Goal: Use online tool/utility: Utilize a website feature to perform a specific function

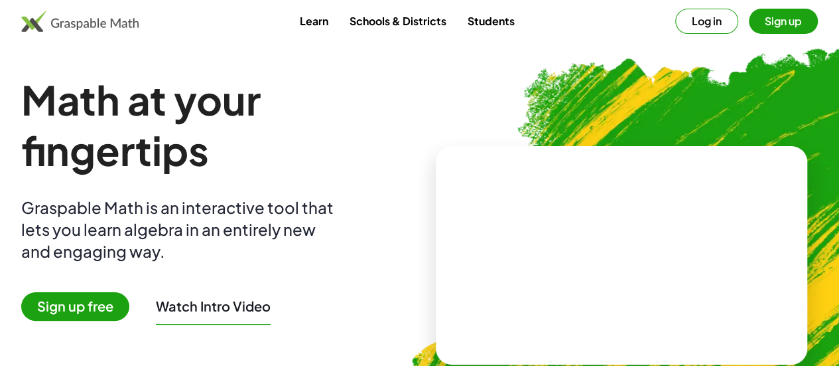
click at [94, 313] on span "Sign up free" at bounding box center [75, 306] width 108 height 29
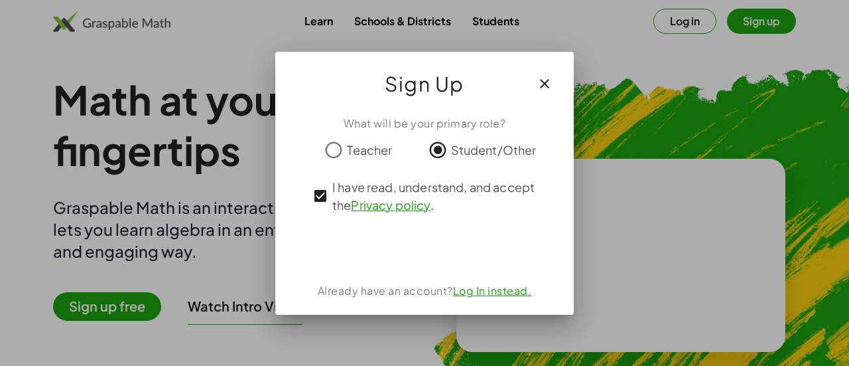
click at [551, 84] on icon "button" at bounding box center [545, 84] width 16 height 16
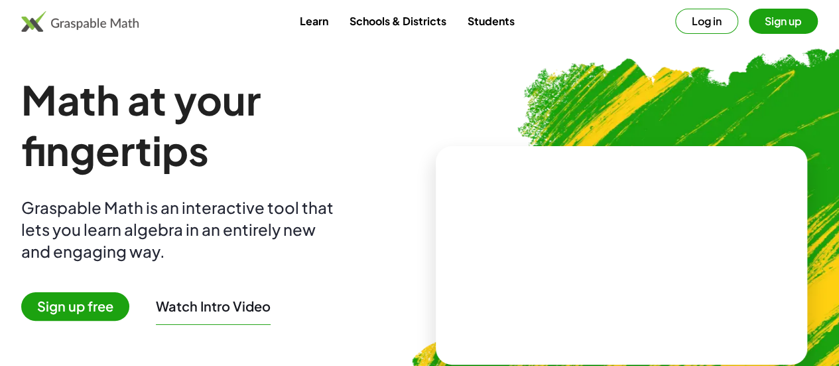
click at [73, 27] on img at bounding box center [79, 21] width 117 height 21
click at [94, 313] on span "Sign up free" at bounding box center [75, 306] width 108 height 29
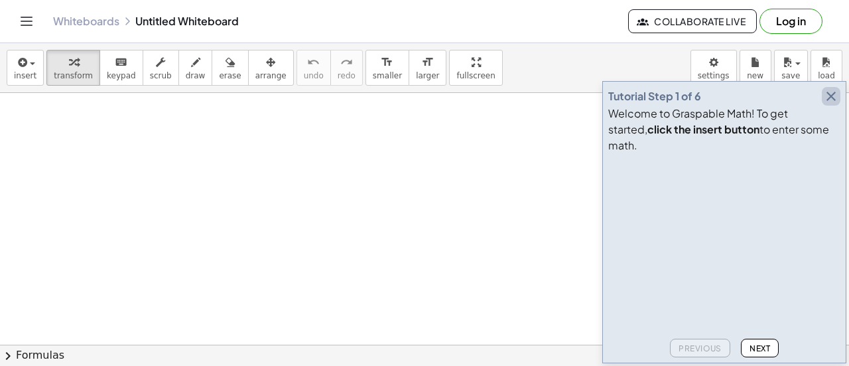
click at [829, 104] on icon "button" at bounding box center [832, 96] width 16 height 16
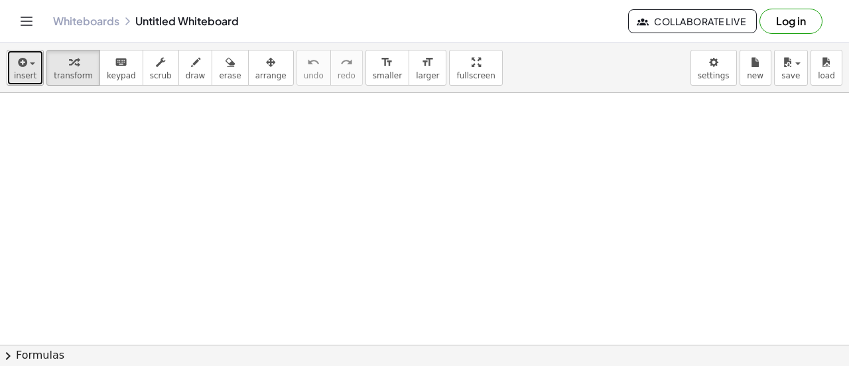
click at [29, 62] on div "button" at bounding box center [25, 62] width 23 height 16
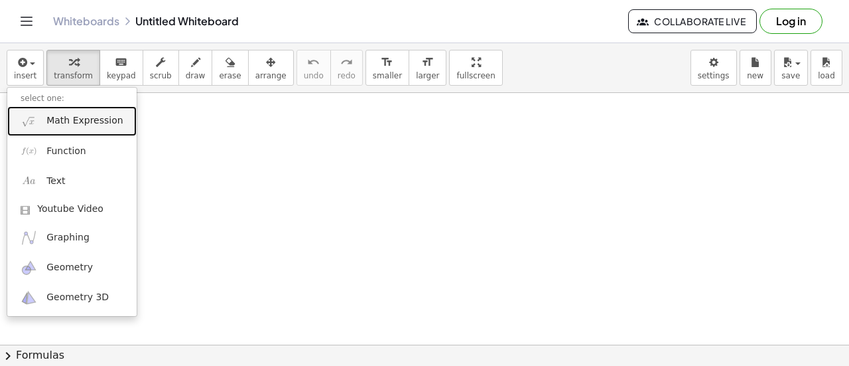
click at [73, 124] on span "Math Expression" at bounding box center [84, 120] width 76 height 13
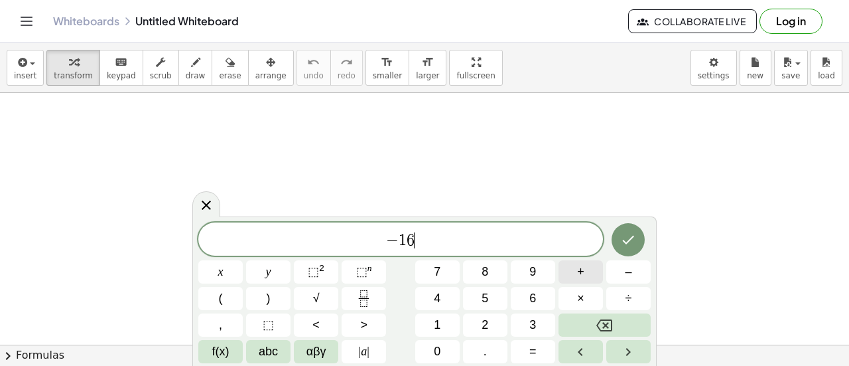
click at [575, 277] on button "+" at bounding box center [581, 271] width 44 height 23
click at [620, 234] on button "Done" at bounding box center [628, 239] width 33 height 33
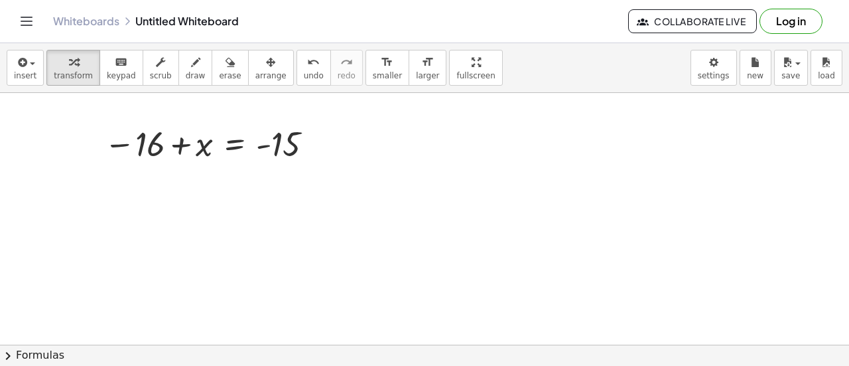
click at [10, 355] on span "chevron_right" at bounding box center [8, 356] width 16 height 16
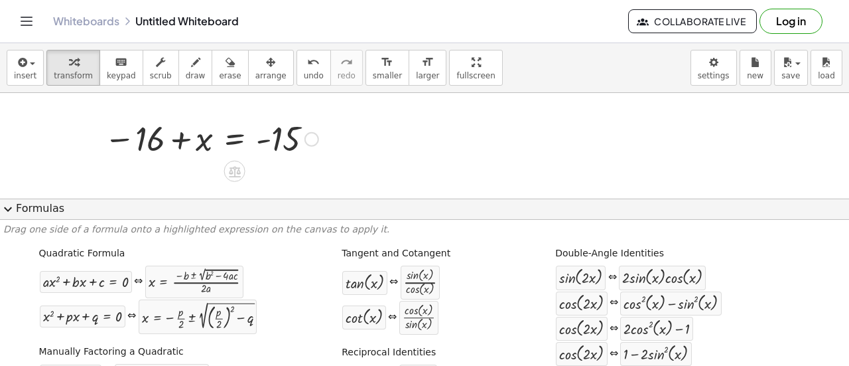
scroll to position [5, 0]
click at [29, 205] on button "expand_more Formulas" at bounding box center [424, 208] width 849 height 21
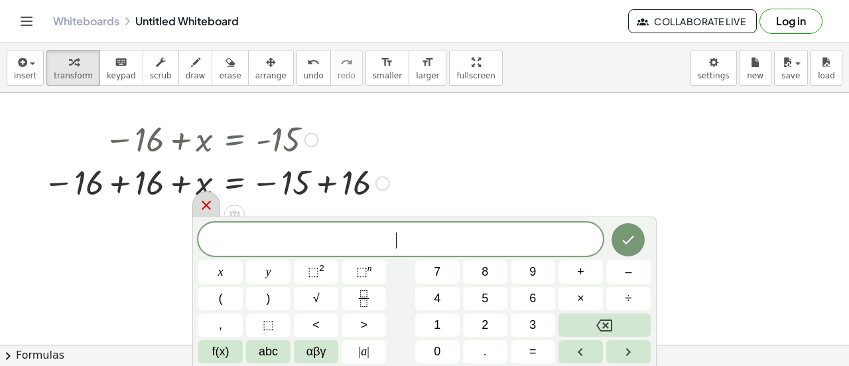
click at [210, 211] on icon at bounding box center [206, 205] width 16 height 16
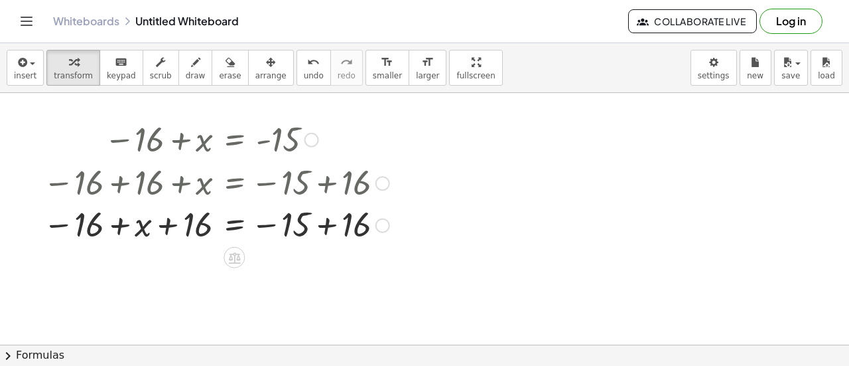
click at [195, 180] on div at bounding box center [216, 182] width 360 height 44
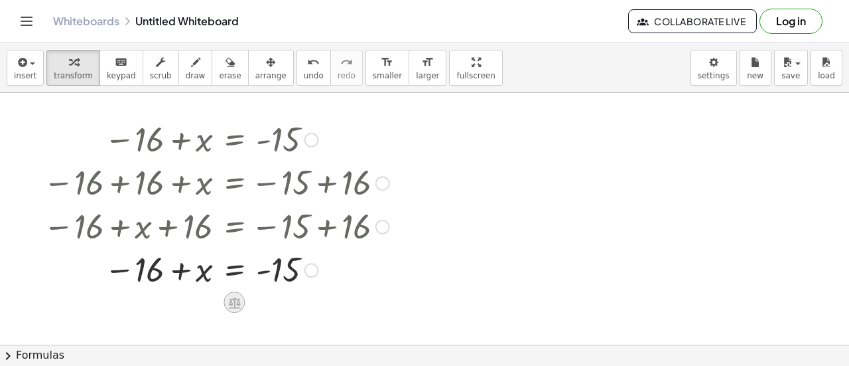
click at [231, 299] on icon at bounding box center [235, 302] width 12 height 11
click at [234, 302] on span "×" at bounding box center [235, 302] width 8 height 19
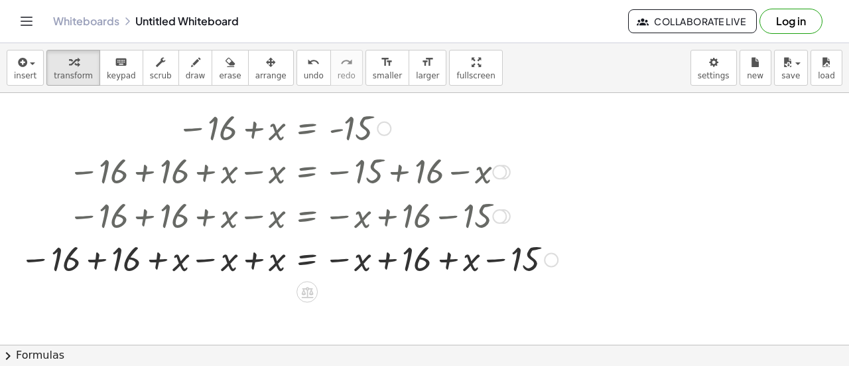
scroll to position [19, 0]
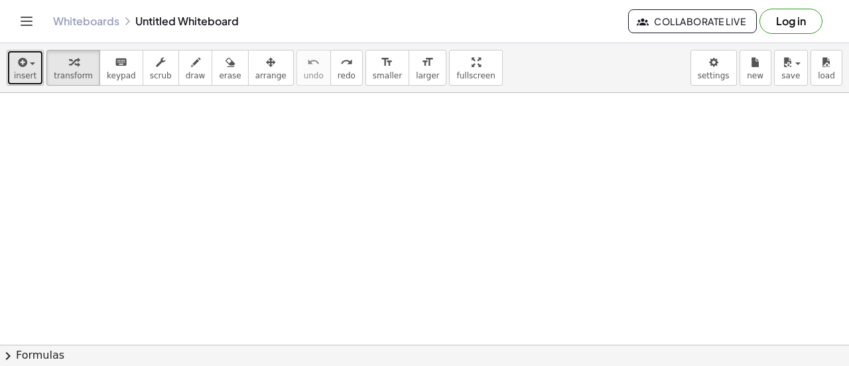
click at [19, 60] on icon "button" at bounding box center [21, 62] width 12 height 16
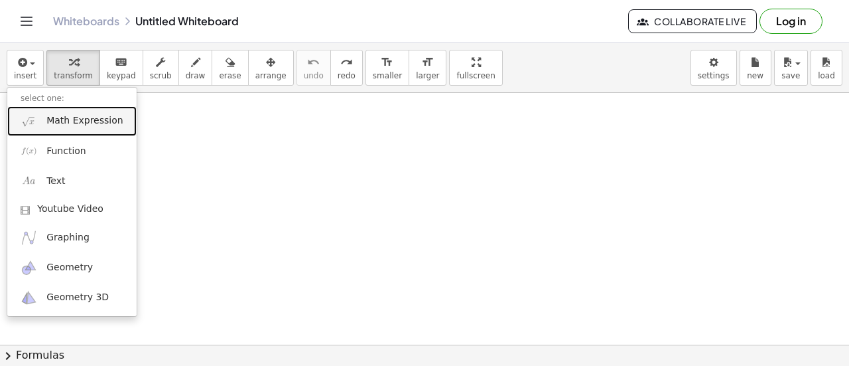
click at [37, 123] on link "Math Expression" at bounding box center [71, 121] width 129 height 30
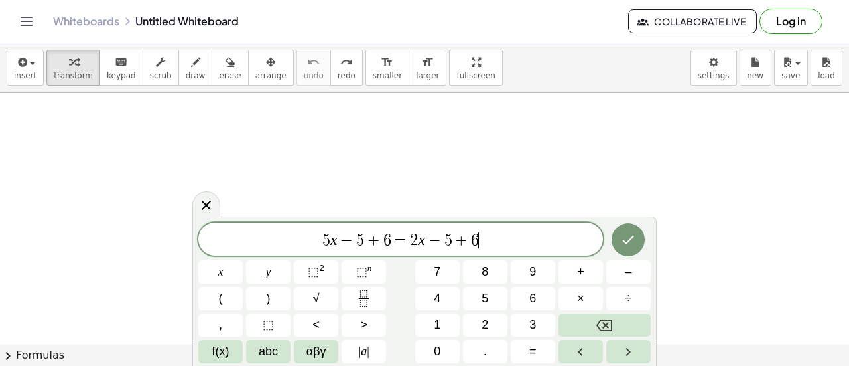
click at [625, 248] on button "Done" at bounding box center [628, 239] width 33 height 33
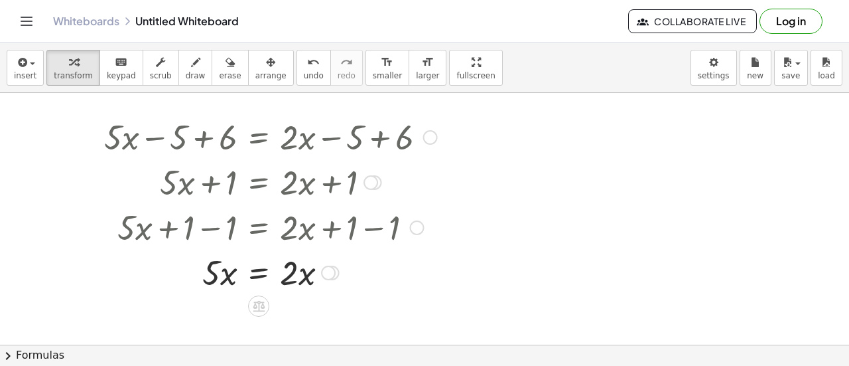
scroll to position [25, 0]
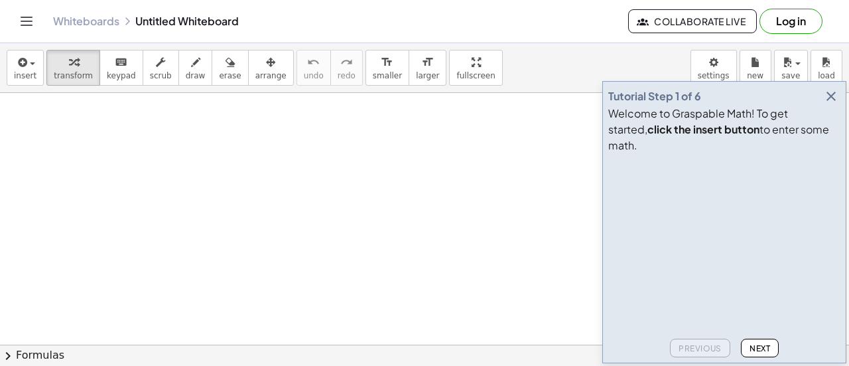
click at [829, 104] on icon "button" at bounding box center [832, 96] width 16 height 16
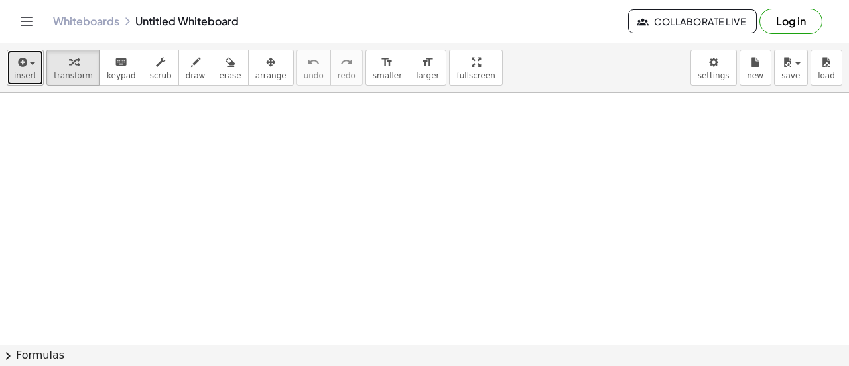
click at [28, 68] on div "button" at bounding box center [25, 62] width 23 height 16
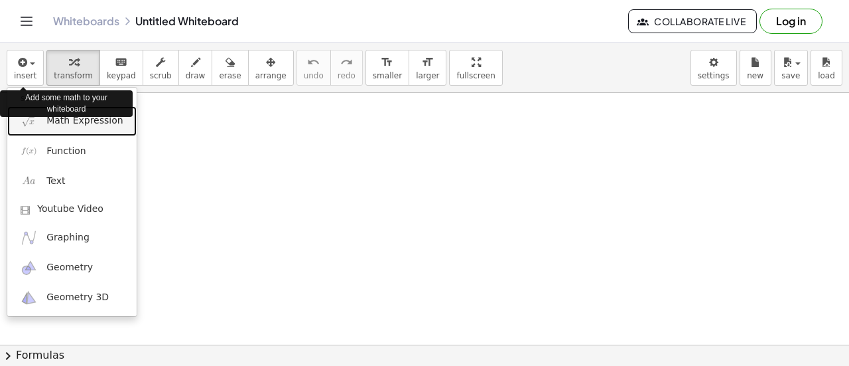
click at [47, 125] on span "Math Expression" at bounding box center [84, 120] width 76 height 13
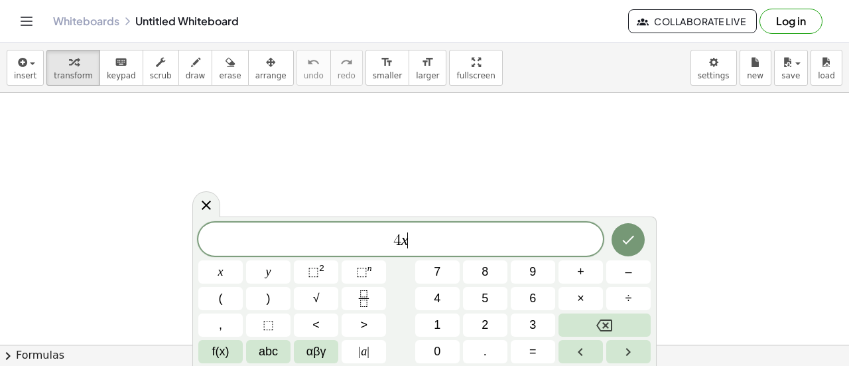
click at [633, 271] on button "–" at bounding box center [629, 271] width 44 height 23
click at [498, 292] on button "5" at bounding box center [485, 298] width 44 height 23
click at [532, 351] on span "=" at bounding box center [533, 351] width 7 height 18
click at [627, 273] on span "–" at bounding box center [628, 272] width 7 height 18
click at [491, 296] on button "5" at bounding box center [485, 298] width 44 height 23
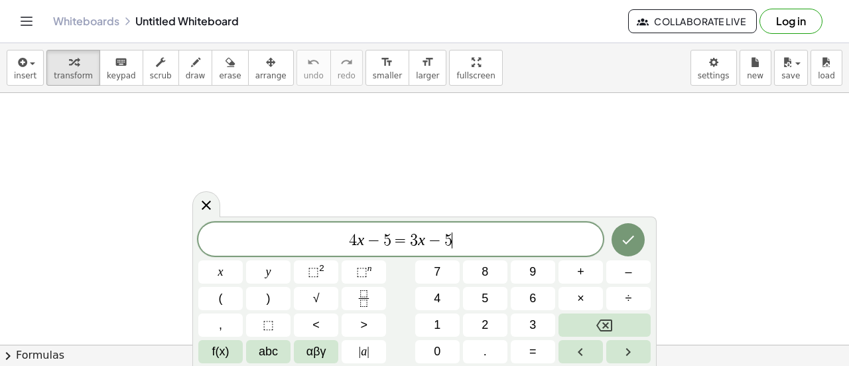
click at [627, 271] on span "–" at bounding box center [628, 272] width 7 height 18
click at [438, 317] on span "1" at bounding box center [437, 325] width 7 height 18
click at [443, 351] on button "0" at bounding box center [437, 351] width 44 height 23
click at [625, 240] on icon "Done" at bounding box center [628, 240] width 16 height 16
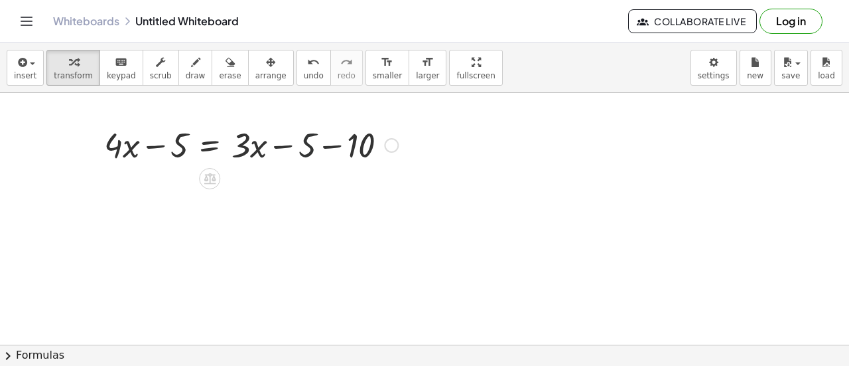
click at [316, 146] on div at bounding box center [251, 143] width 307 height 45
click at [328, 144] on div at bounding box center [251, 143] width 307 height 45
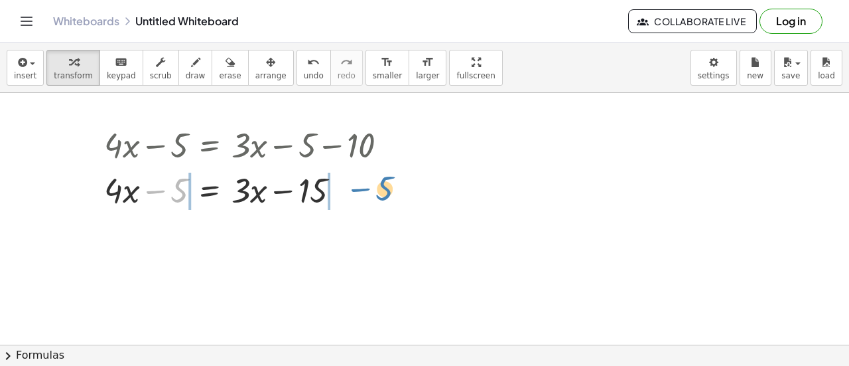
drag, startPoint x: 173, startPoint y: 190, endPoint x: 378, endPoint y: 189, distance: 205.1
click at [378, 189] on div at bounding box center [251, 189] width 307 height 45
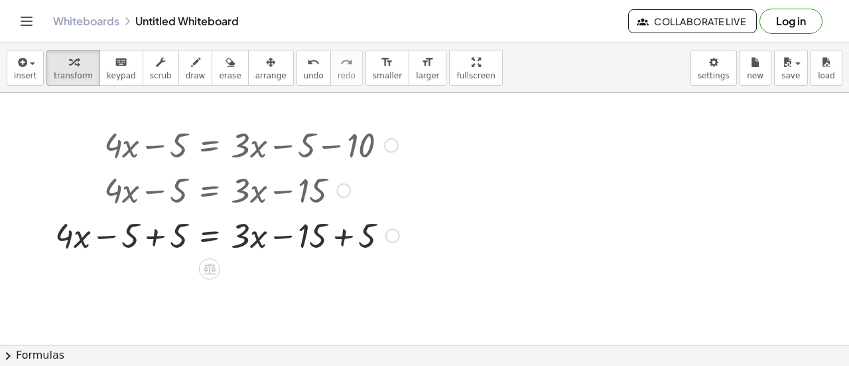
click at [344, 235] on div at bounding box center [227, 234] width 358 height 45
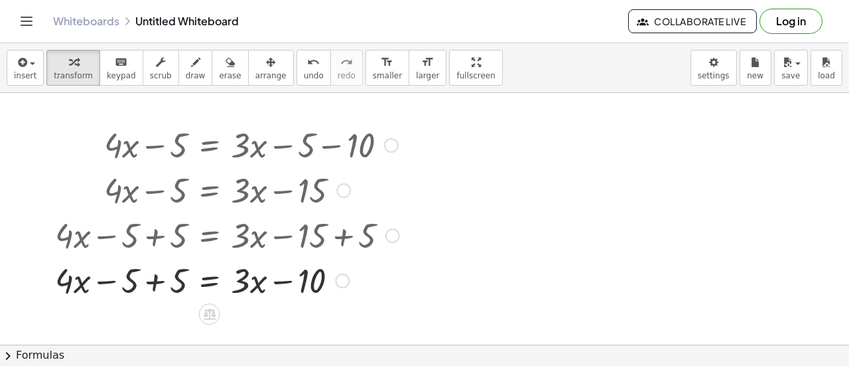
click at [155, 277] on div at bounding box center [227, 279] width 358 height 45
click at [249, 285] on div at bounding box center [227, 279] width 358 height 45
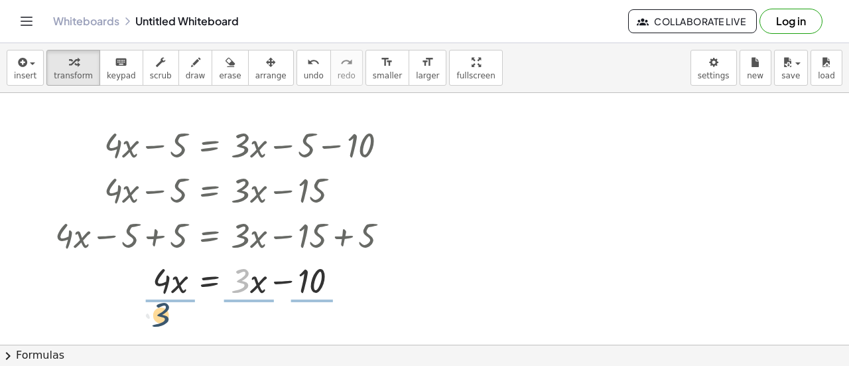
drag, startPoint x: 250, startPoint y: 285, endPoint x: 167, endPoint y: 323, distance: 91.4
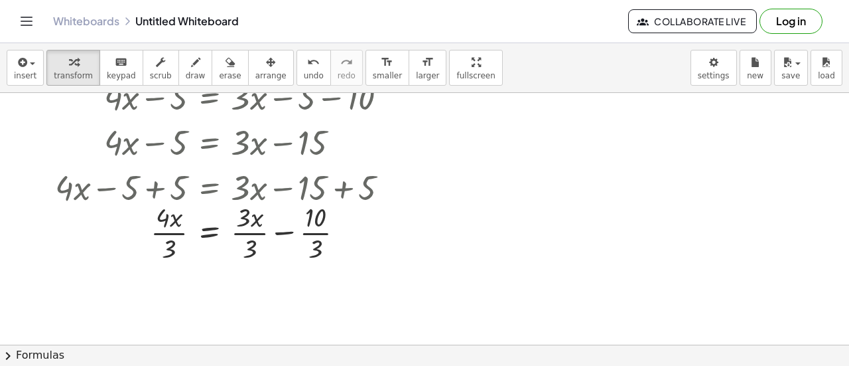
scroll to position [32, 0]
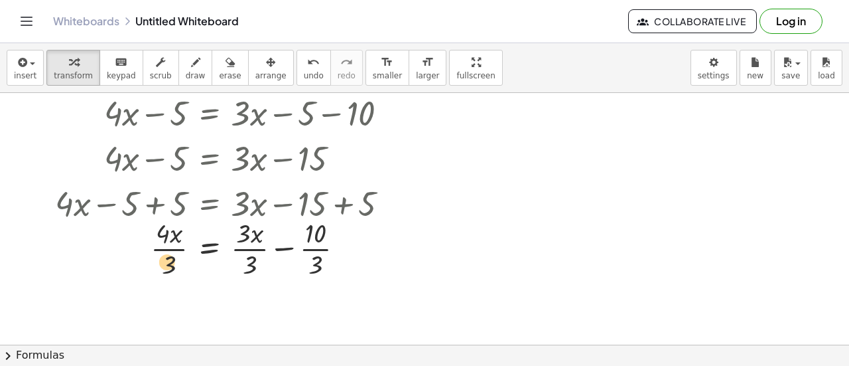
click at [165, 259] on div at bounding box center [227, 247] width 358 height 66
click at [307, 66] on icon "undo" at bounding box center [313, 62] width 13 height 16
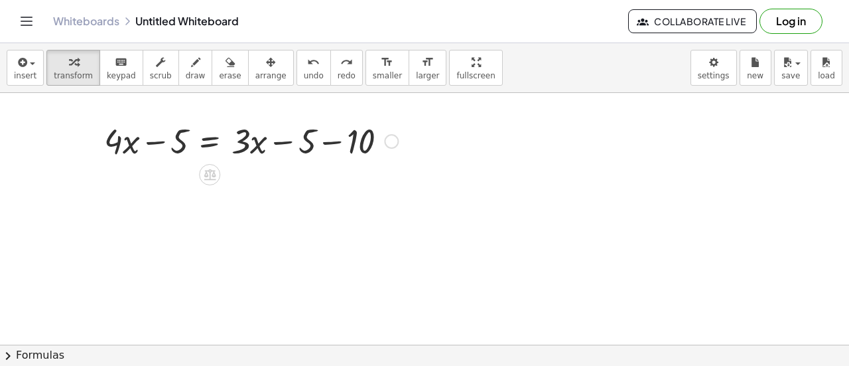
scroll to position [3, 0]
